Goal: Understand process/instructions: Learn how to perform a task or action

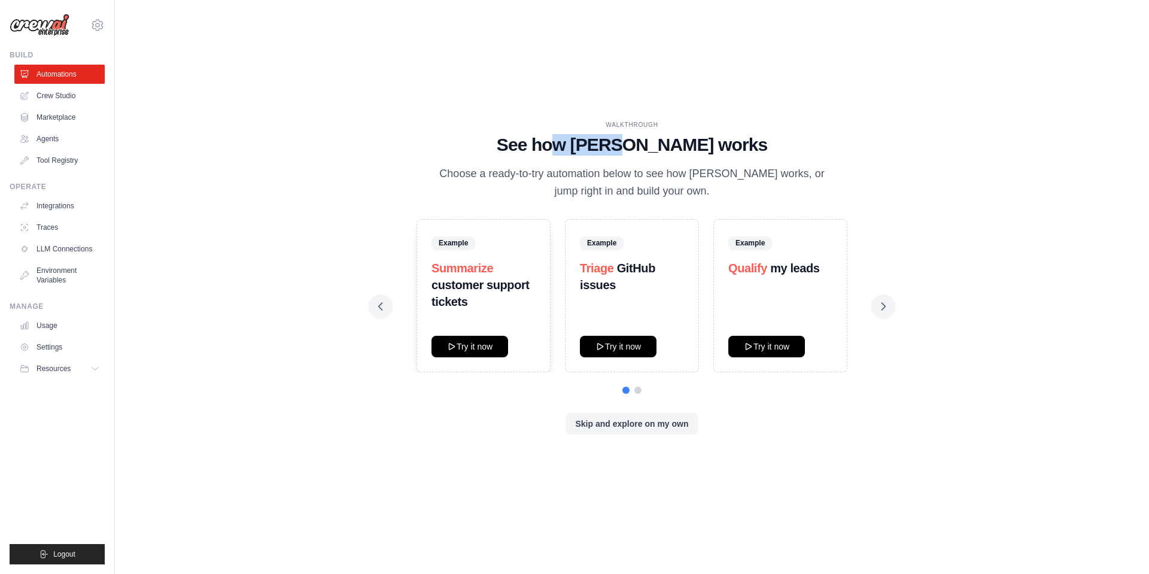
drag, startPoint x: 607, startPoint y: 145, endPoint x: 663, endPoint y: 144, distance: 56.3
click at [663, 144] on h1 "See how [PERSON_NAME] works" at bounding box center [632, 145] width 508 height 22
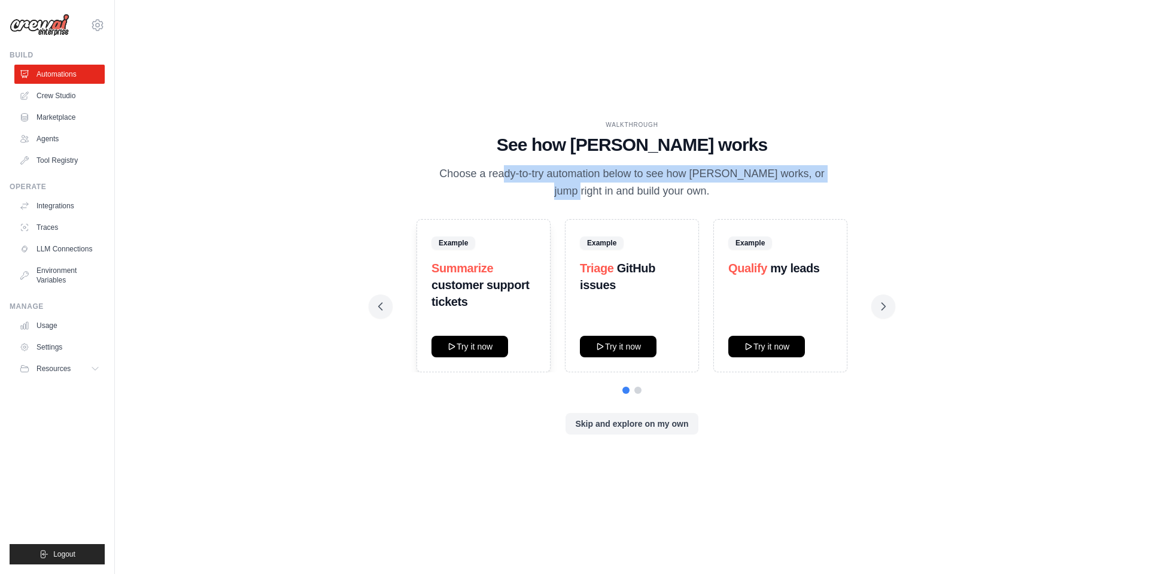
drag, startPoint x: 455, startPoint y: 175, endPoint x: 790, endPoint y: 180, distance: 334.7
click at [790, 180] on p "Choose a ready-to-try automation below to see how [PERSON_NAME] works, or jump …" at bounding box center [632, 182] width 402 height 35
click at [492, 350] on button "Try it now" at bounding box center [470, 346] width 77 height 22
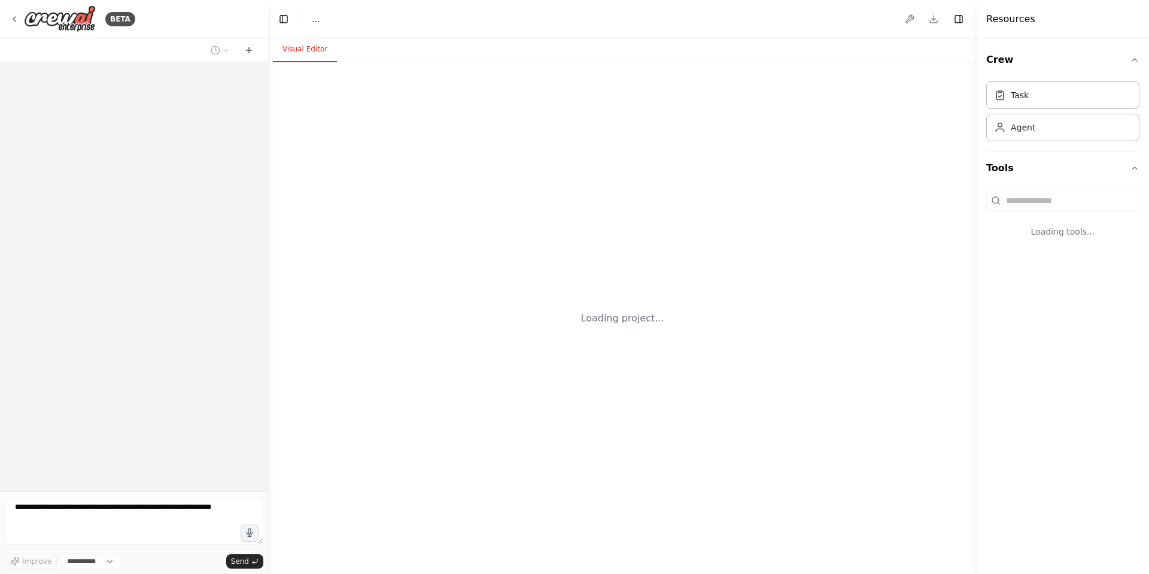
select select "****"
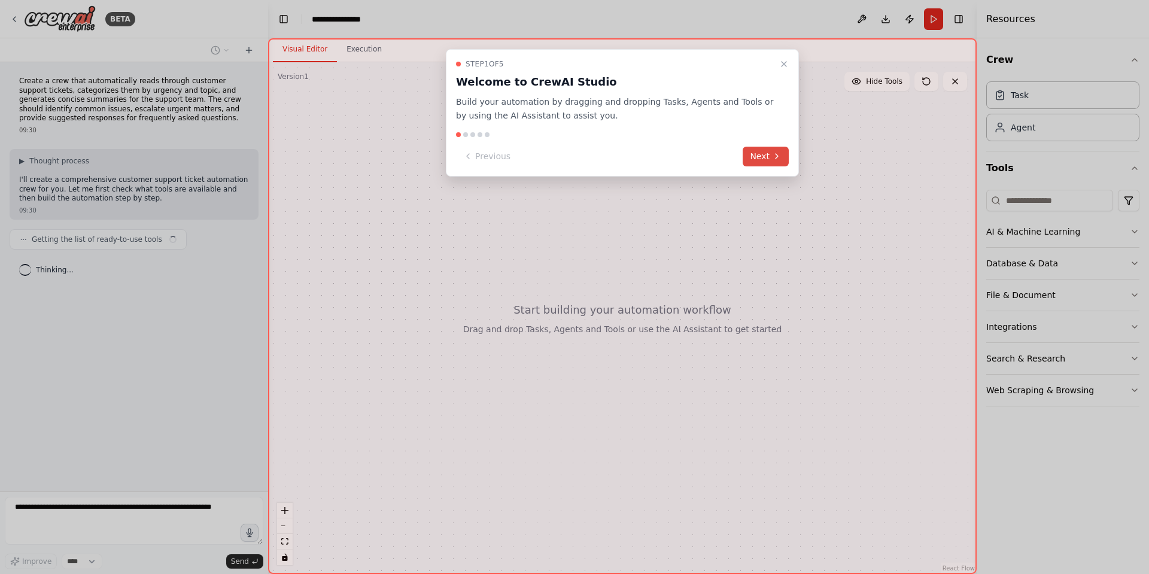
click at [766, 159] on button "Next" at bounding box center [766, 157] width 46 height 20
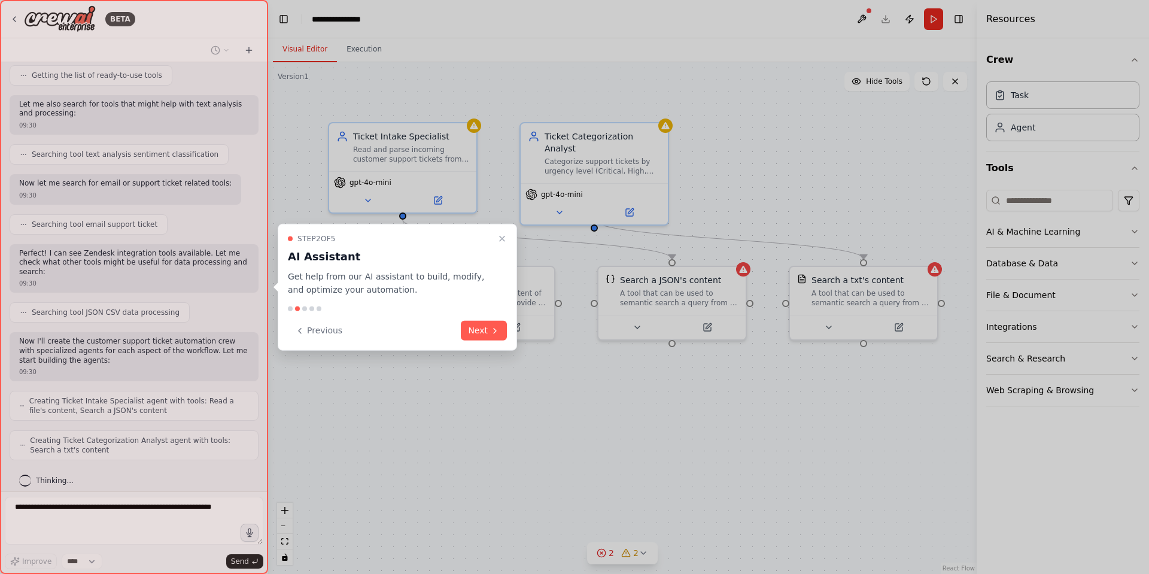
scroll to position [194, 0]
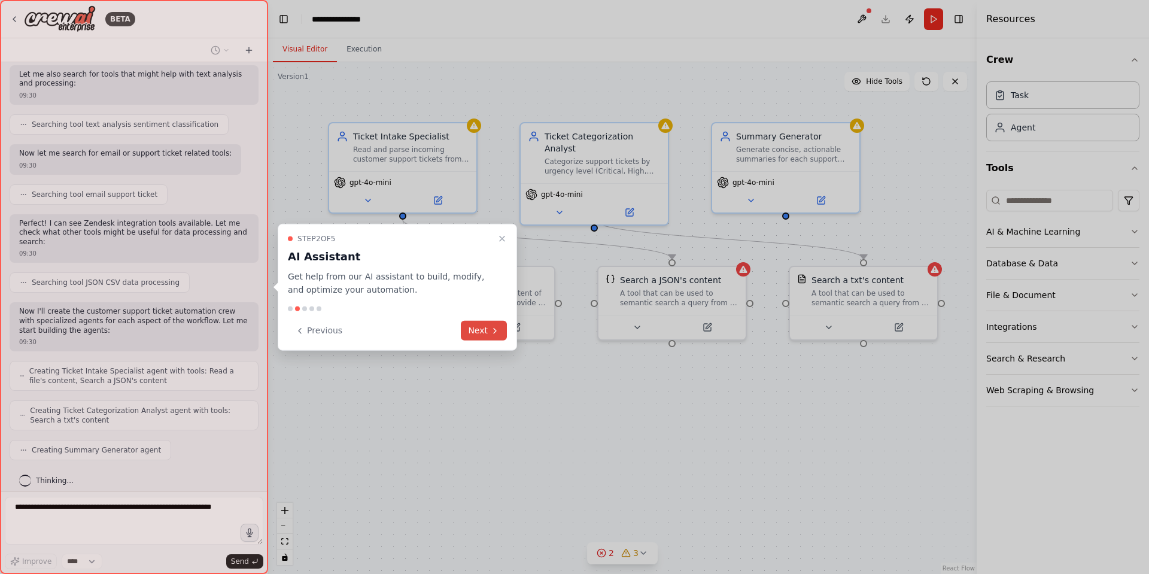
click at [484, 331] on button "Next" at bounding box center [484, 331] width 46 height 20
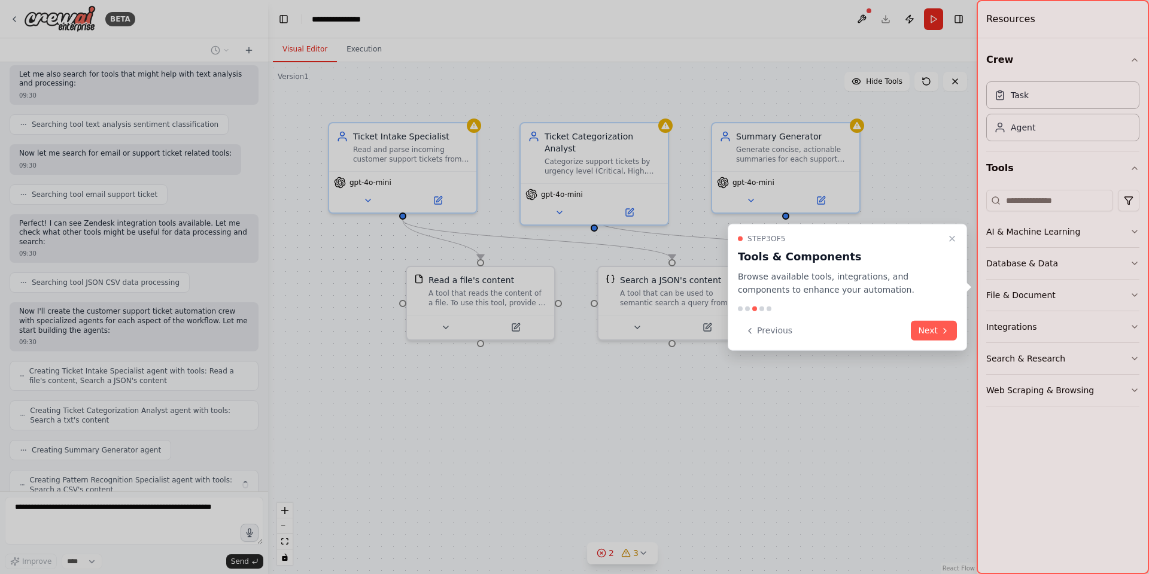
scroll to position [233, 0]
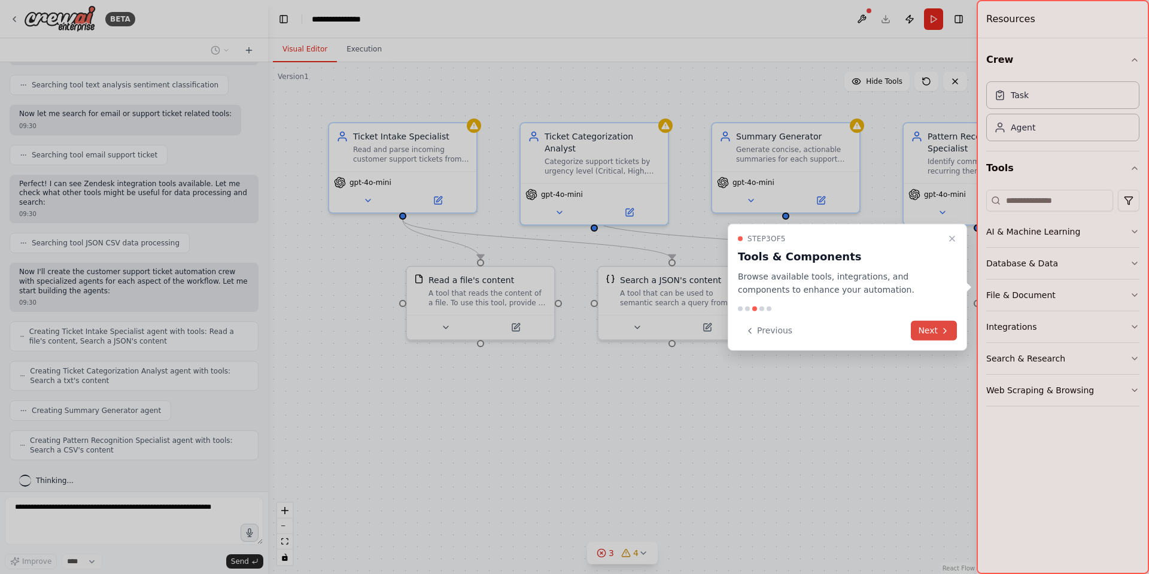
click at [936, 332] on button "Next" at bounding box center [934, 331] width 46 height 20
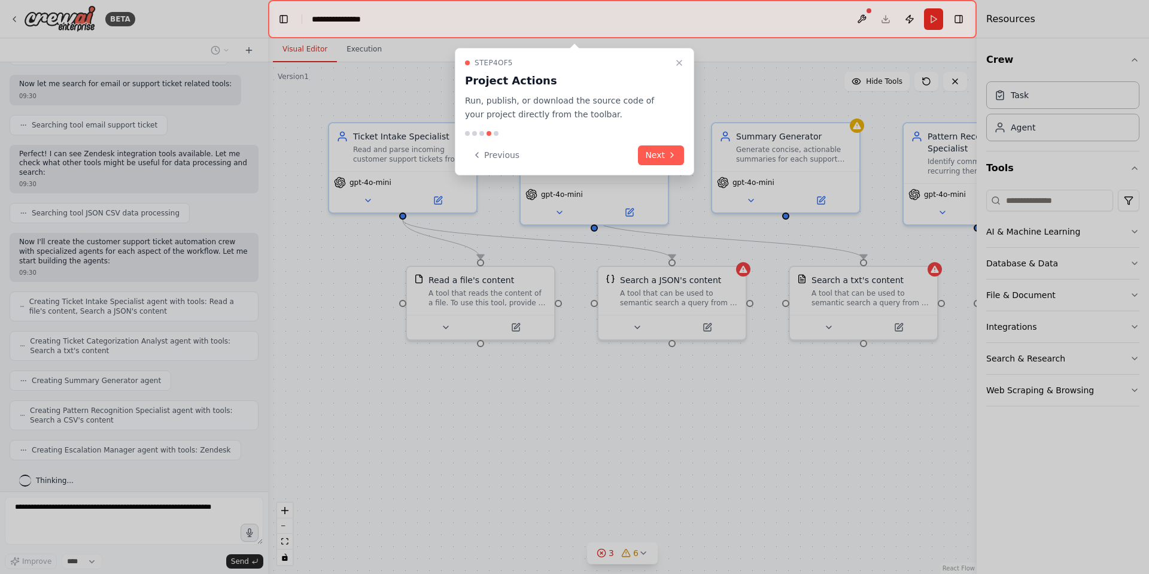
scroll to position [293, 0]
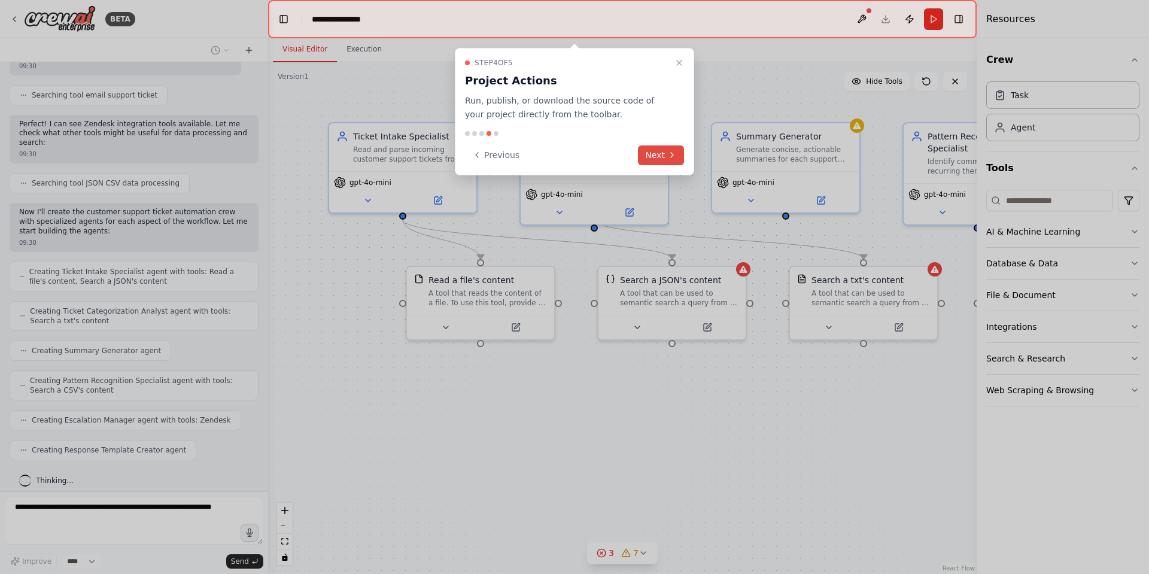
click at [668, 153] on icon at bounding box center [673, 155] width 10 height 10
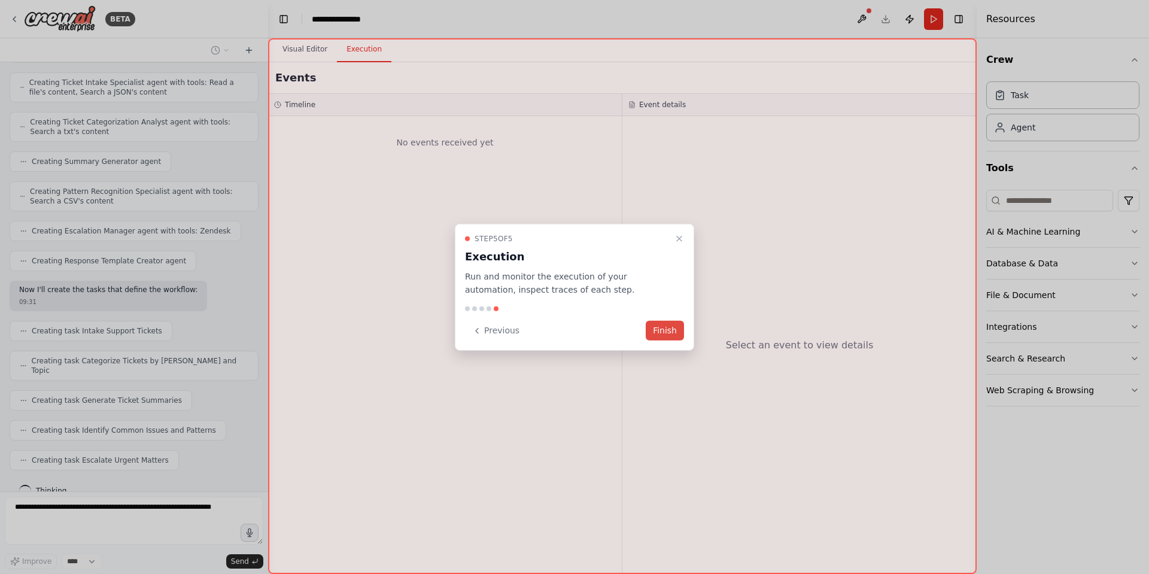
scroll to position [512, 0]
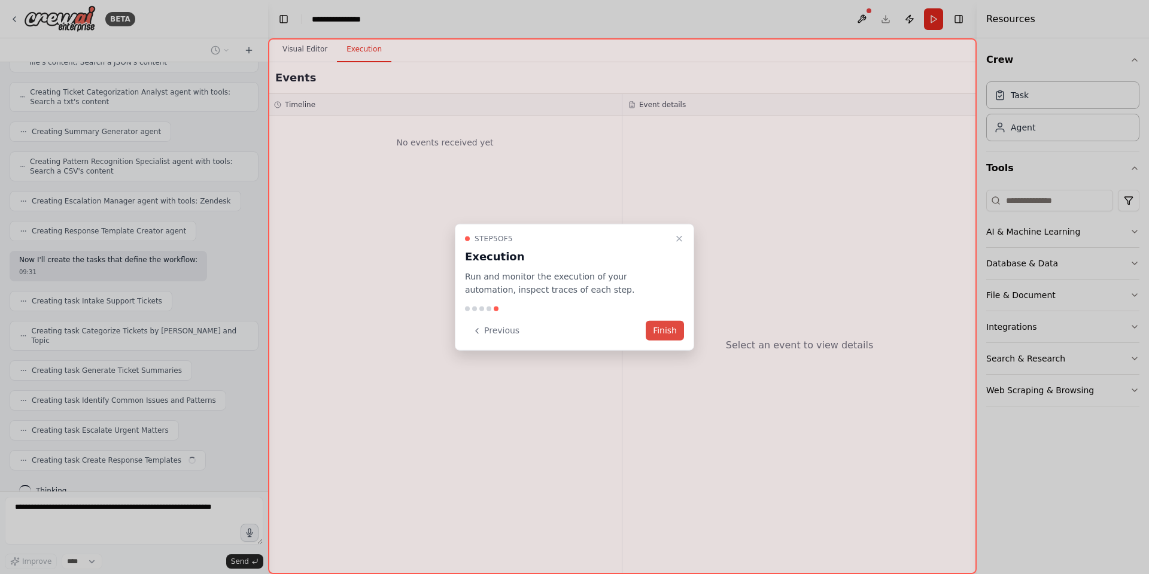
click at [659, 330] on button "Finish" at bounding box center [665, 331] width 38 height 20
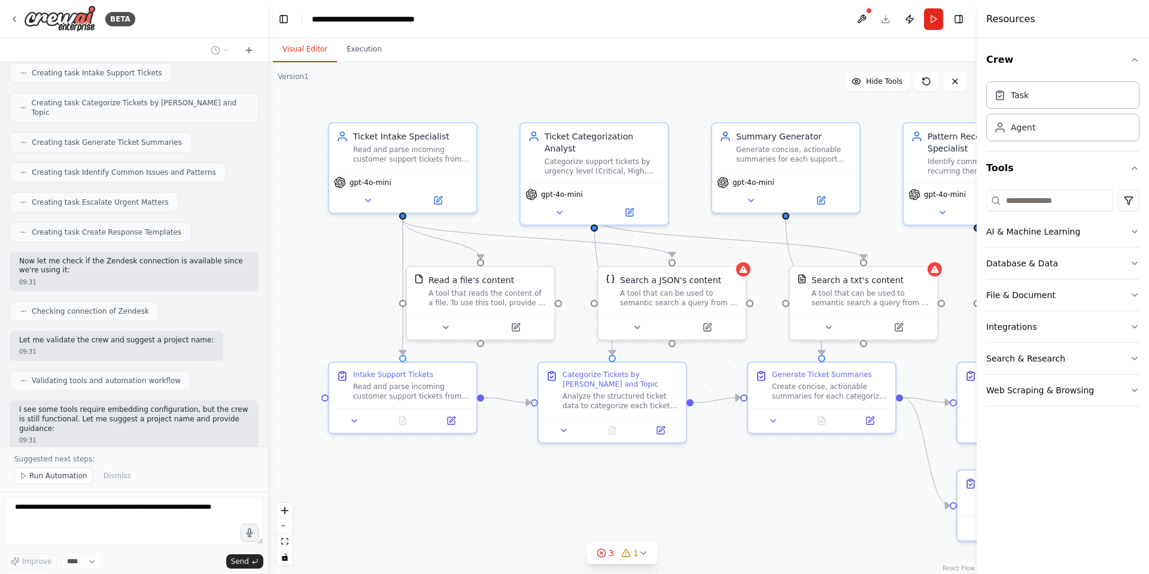
scroll to position [785, 0]
